Goal: Obtain resource: Download file/media

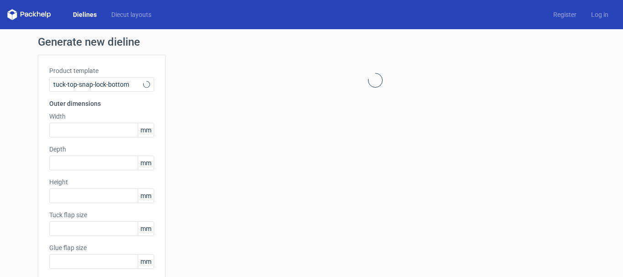
type input "15"
type input "10"
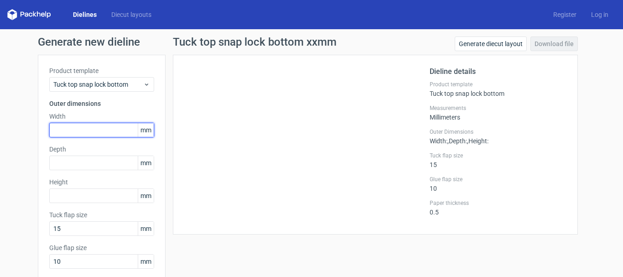
click at [114, 124] on input "text" at bounding box center [101, 130] width 105 height 15
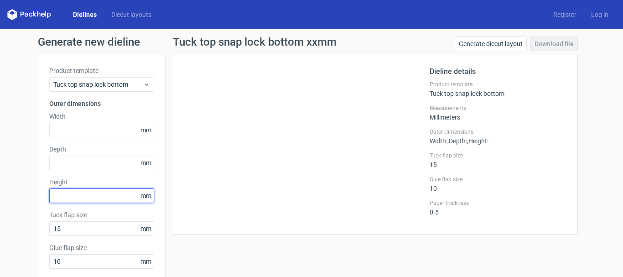
click at [70, 200] on input "text" at bounding box center [101, 195] width 105 height 15
paste input "127"
type input "127"
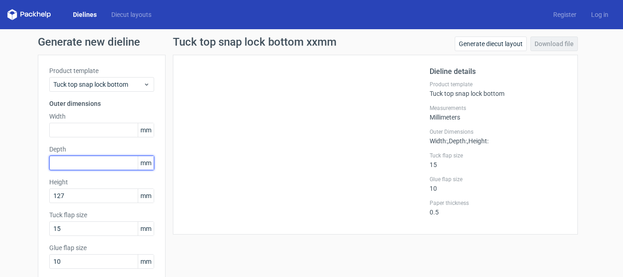
click at [62, 158] on input "text" at bounding box center [101, 162] width 105 height 15
paste input "1524"
type input "153"
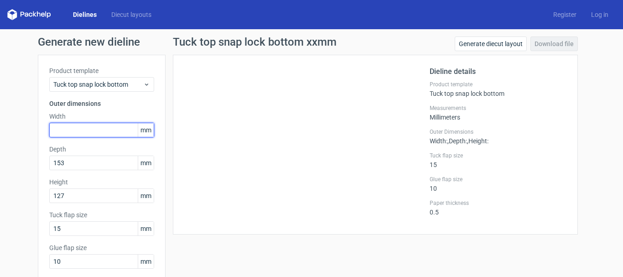
click at [63, 133] on input "text" at bounding box center [101, 130] width 105 height 15
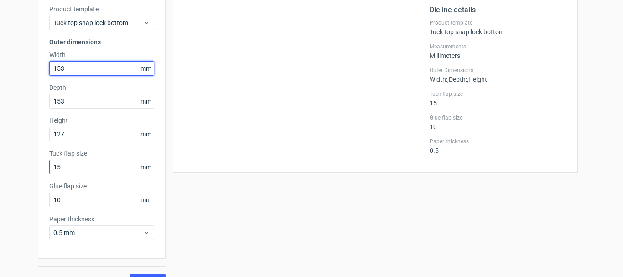
scroll to position [80, 0]
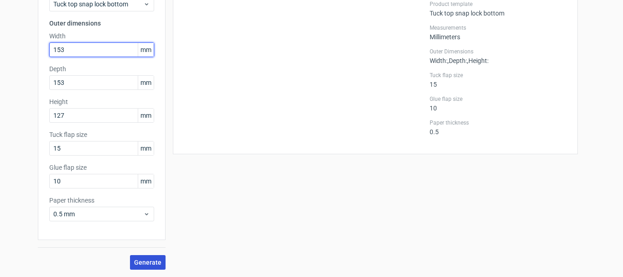
type input "153"
click at [143, 265] on span "Generate" at bounding box center [147, 262] width 27 height 6
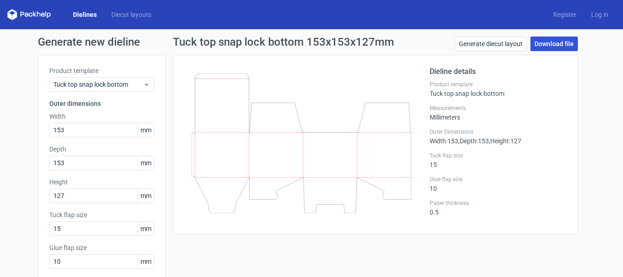
click at [537, 42] on link "Download file" at bounding box center [553, 43] width 47 height 15
